Goal: Task Accomplishment & Management: Manage account settings

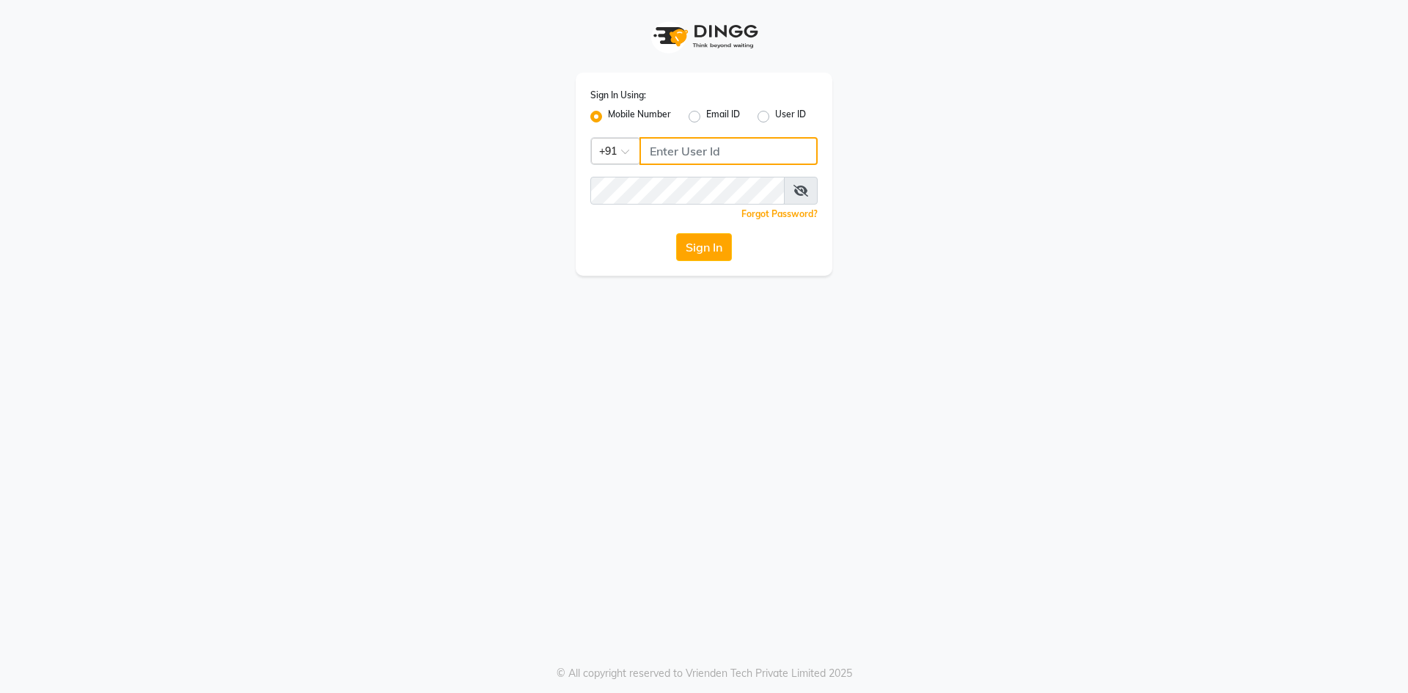
click at [685, 155] on input "Username" at bounding box center [729, 151] width 178 height 28
paste input "9823657766"
type input "9823657766"
click at [797, 191] on icon at bounding box center [801, 191] width 15 height 12
click at [700, 247] on button "Sign In" at bounding box center [704, 247] width 56 height 28
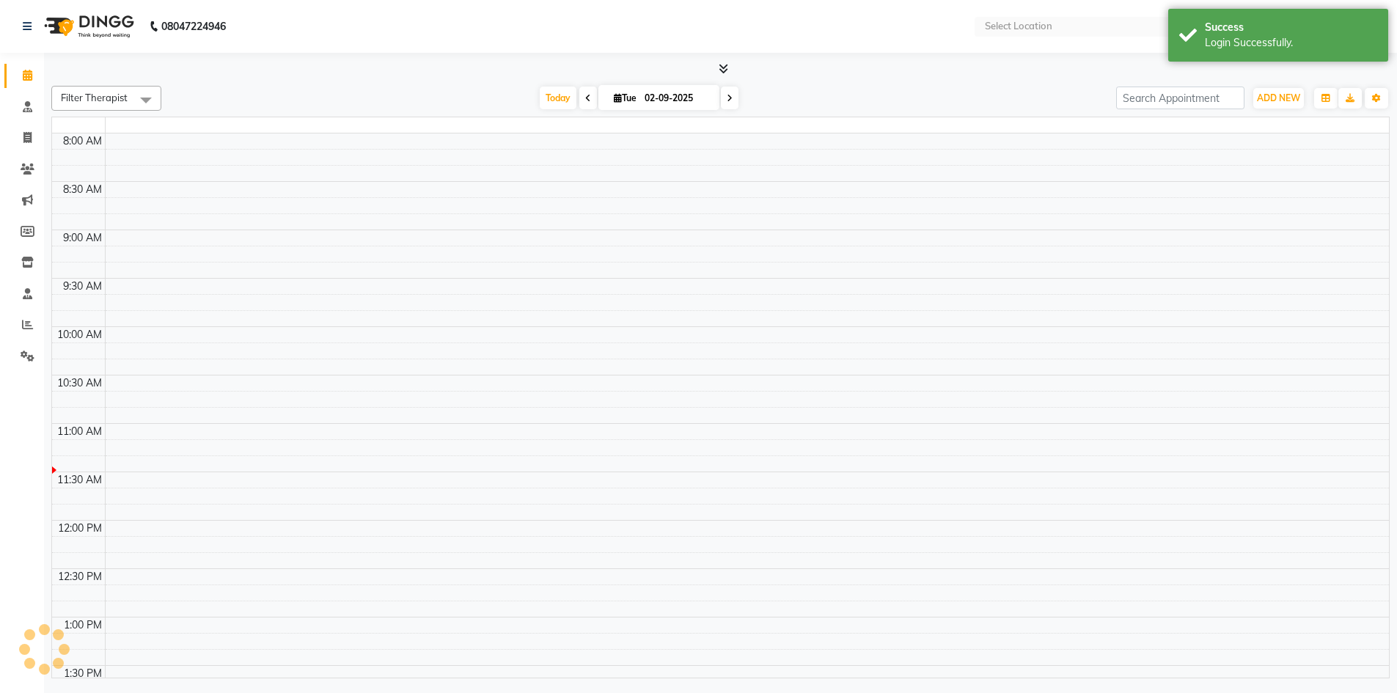
select select "en"
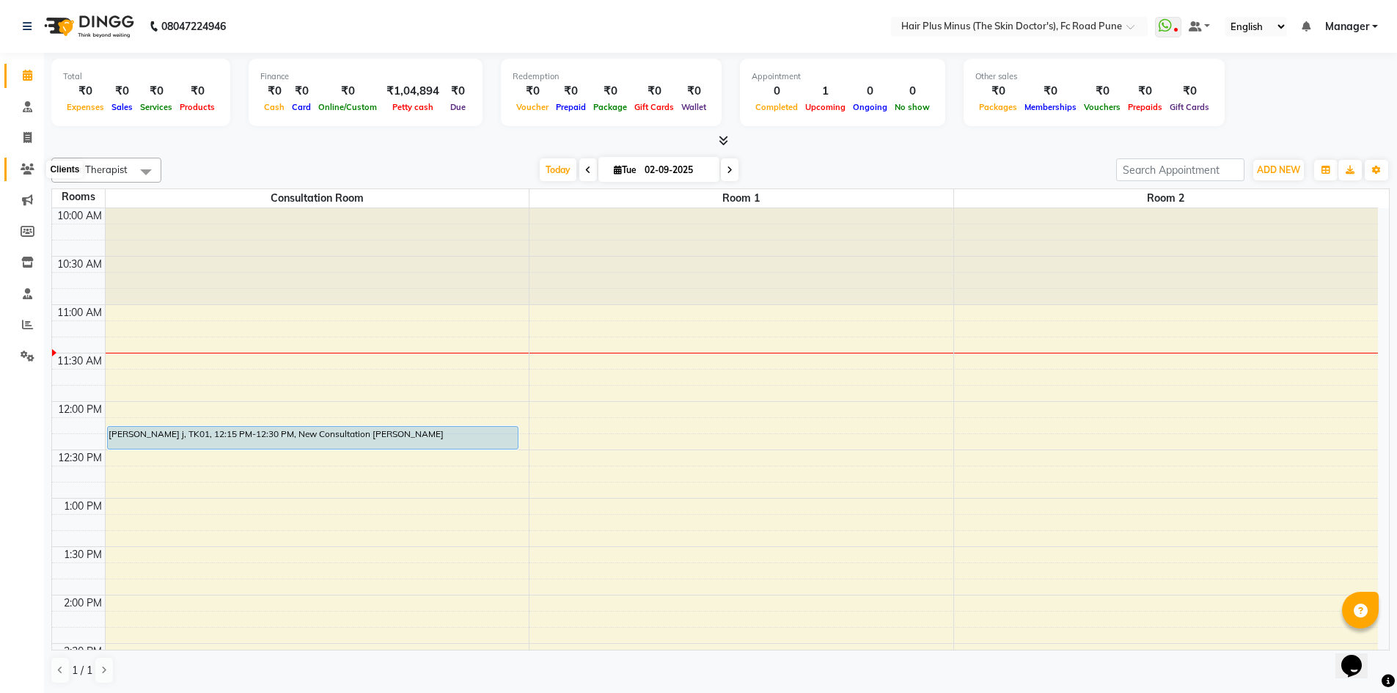
click at [23, 168] on icon at bounding box center [28, 169] width 14 height 11
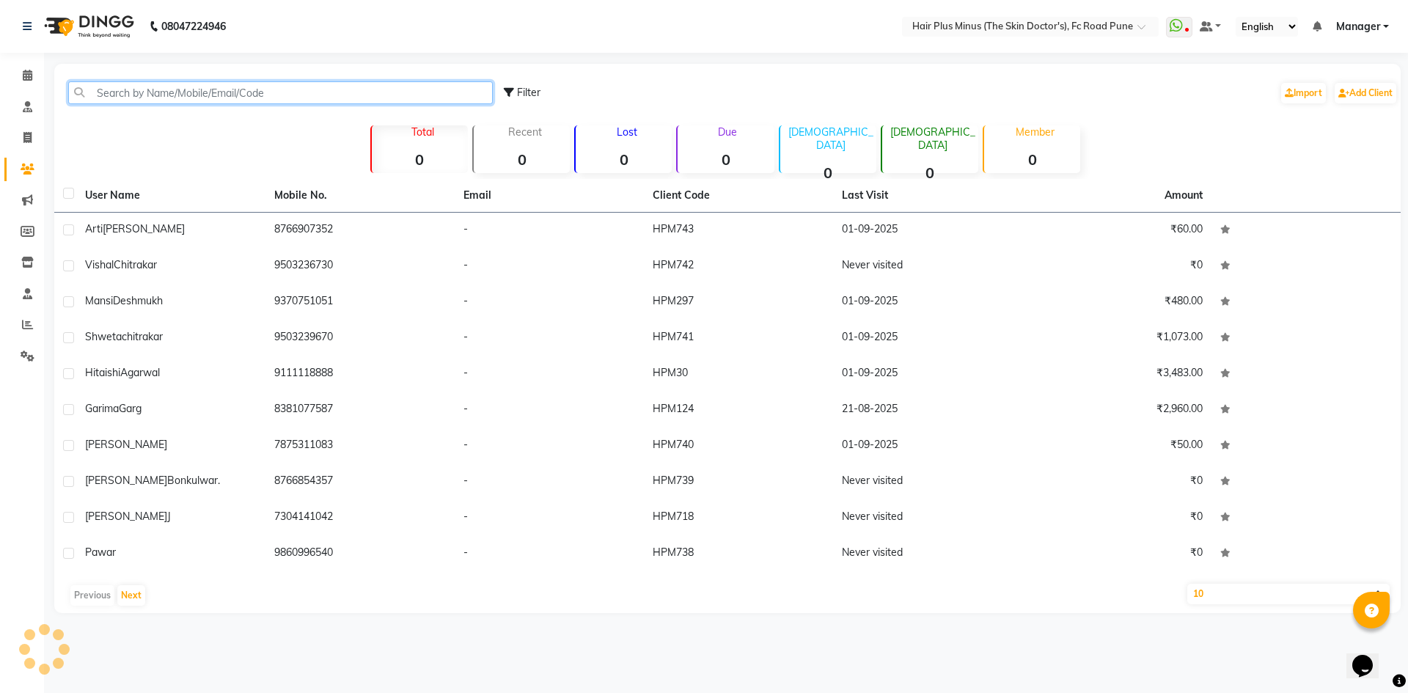
click at [172, 92] on input "text" at bounding box center [280, 92] width 425 height 23
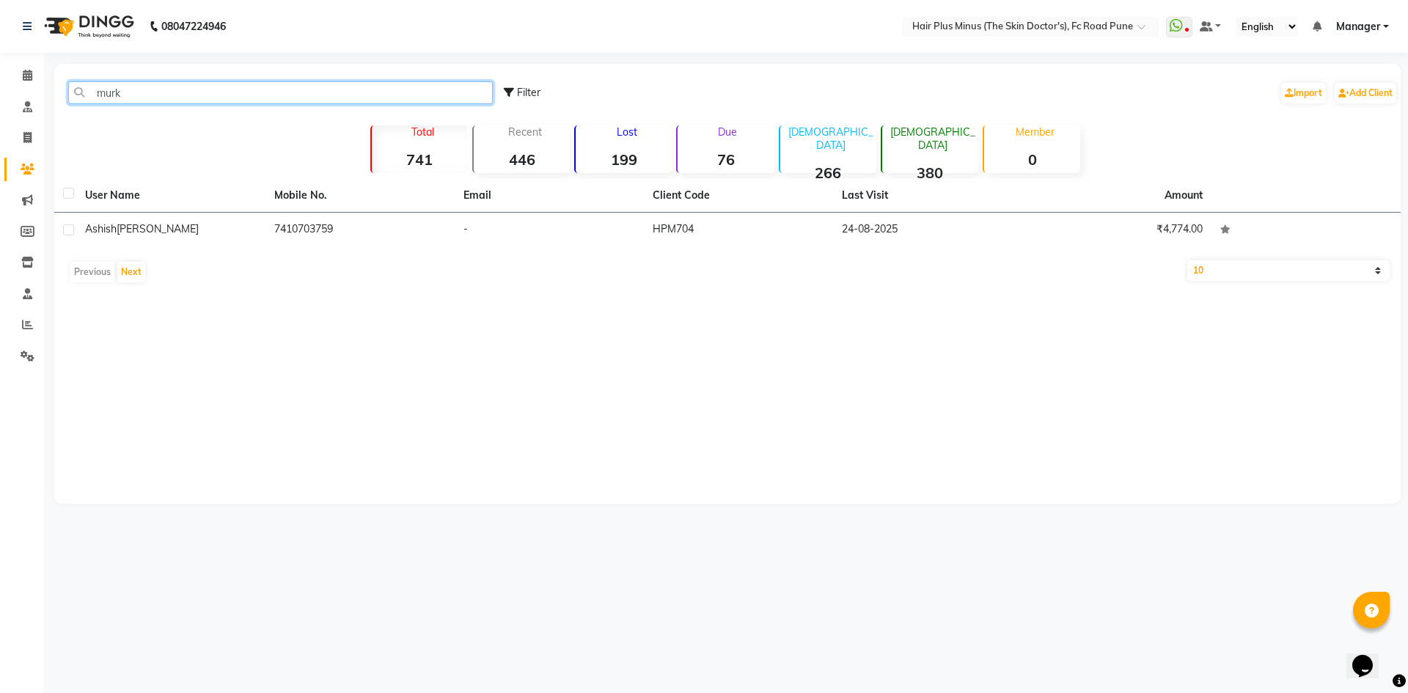
type input "murk"
click at [32, 76] on icon at bounding box center [28, 75] width 10 height 11
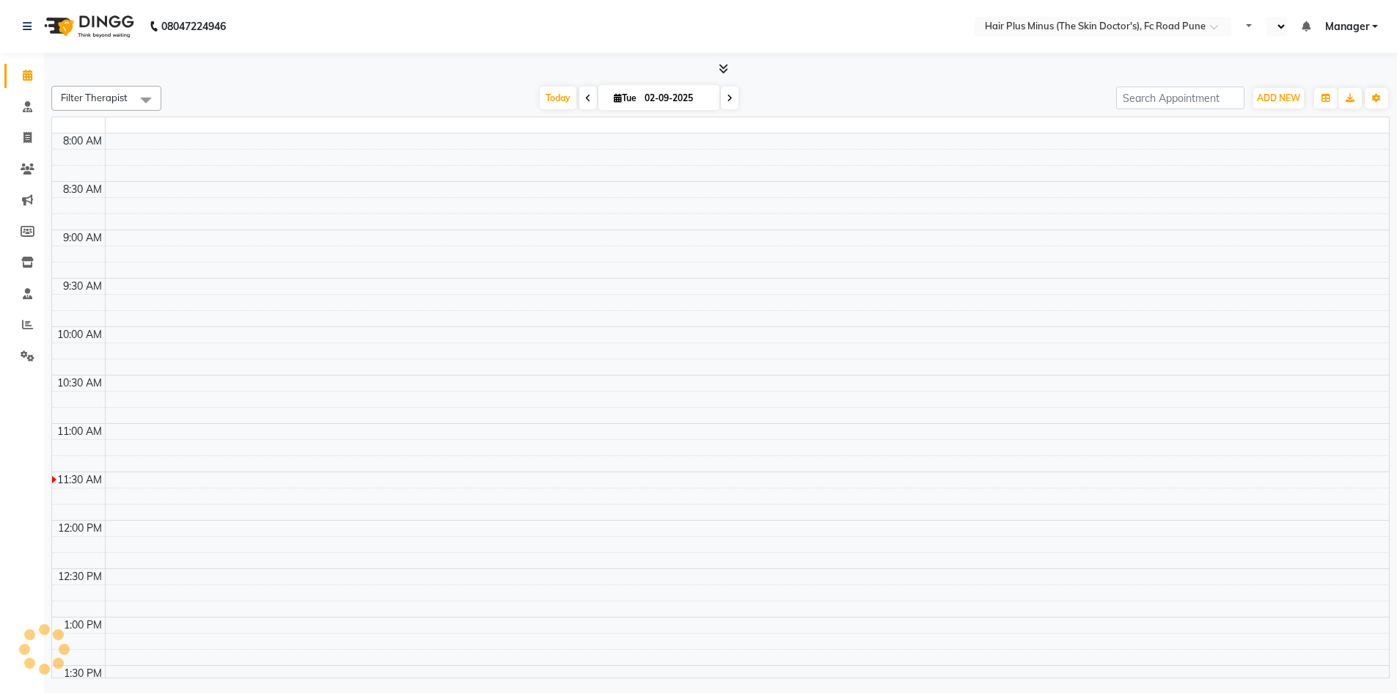
select select "en"
